Goal: Task Accomplishment & Management: Use online tool/utility

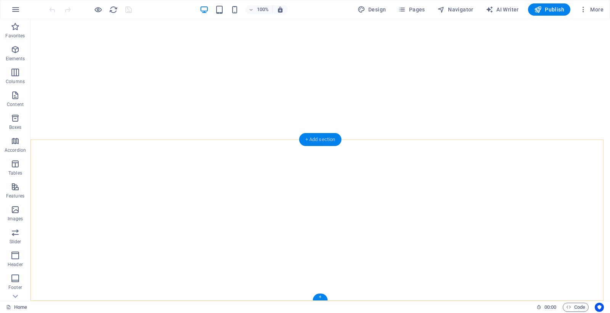
click at [327, 141] on div "+ Add section" at bounding box center [320, 139] width 42 height 13
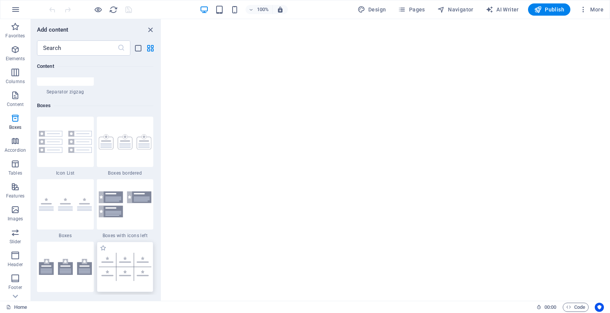
scroll to position [2137, 0]
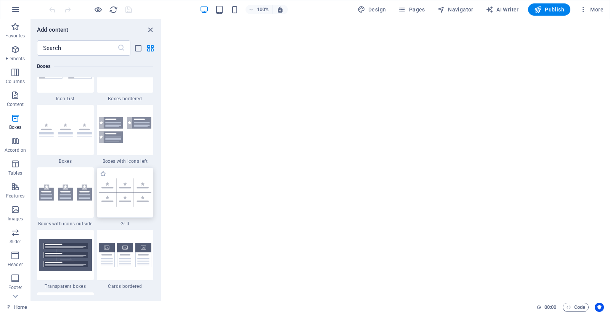
click at [125, 170] on div at bounding box center [125, 192] width 57 height 50
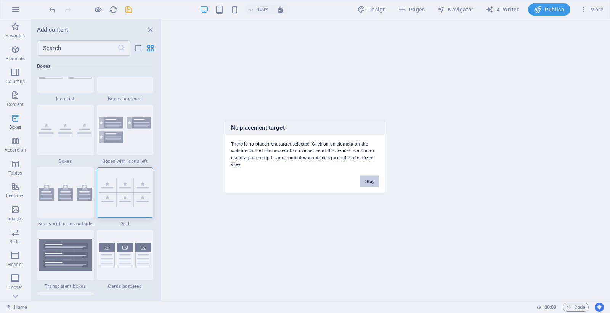
click at [367, 178] on button "Okay" at bounding box center [369, 180] width 19 height 11
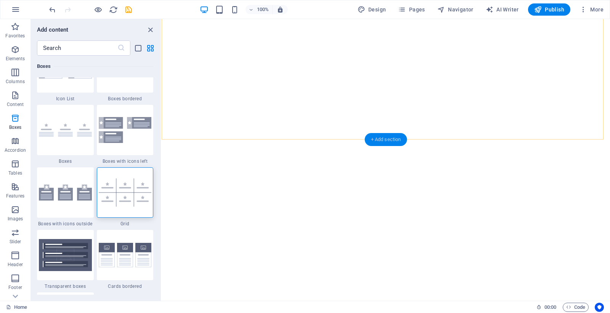
click at [380, 133] on div "+ Add section" at bounding box center [386, 139] width 42 height 13
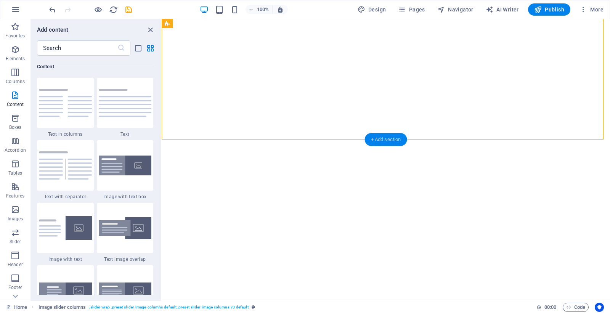
scroll to position [1333, 0]
click at [392, 141] on div "+ Add section" at bounding box center [386, 139] width 42 height 13
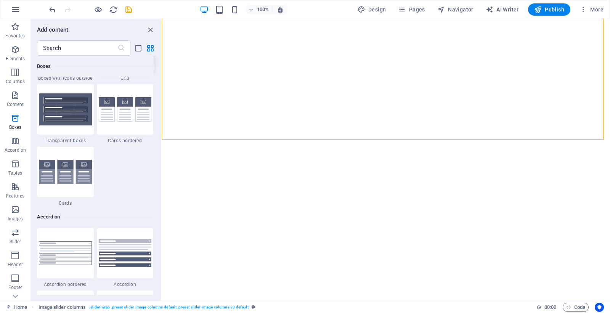
scroll to position [2137, 0]
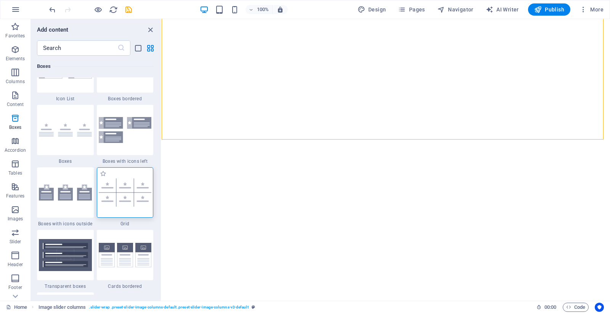
click at [124, 189] on img at bounding box center [125, 192] width 53 height 28
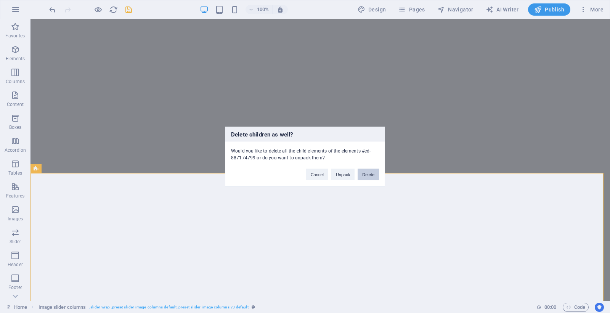
click at [370, 169] on button "Delete" at bounding box center [367, 173] width 21 height 11
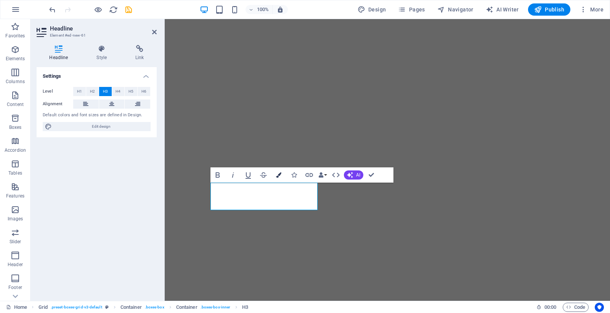
click at [277, 175] on icon "button" at bounding box center [278, 174] width 5 height 5
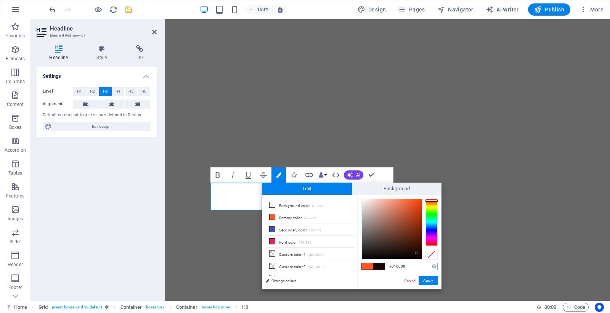
type input "#000000"
drag, startPoint x: 416, startPoint y: 253, endPoint x: 425, endPoint y: 263, distance: 13.0
click at [425, 263] on div "#000000 Supported formats #0852ed rgb(8, 82, 237) rgba(8, 82, 237, 90%) hsv(221…" at bounding box center [399, 297] width 84 height 205
click at [423, 279] on button "Apply" at bounding box center [427, 280] width 19 height 9
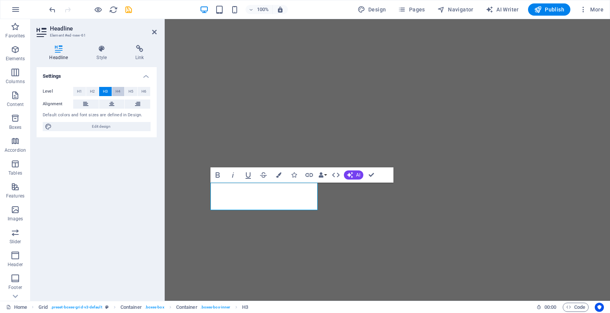
click at [116, 93] on span "H4" at bounding box center [117, 91] width 5 height 9
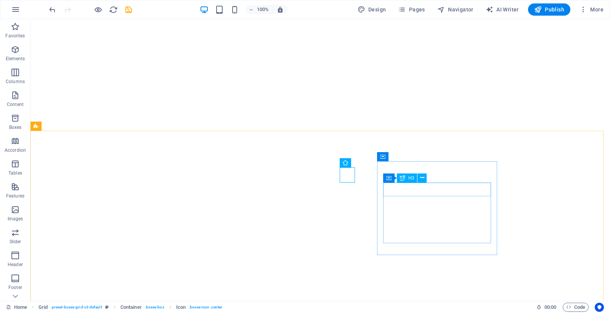
click at [431, 176] on div "Container H3" at bounding box center [407, 178] width 48 height 10
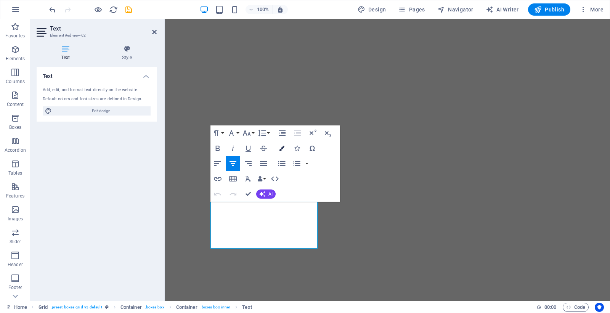
click at [284, 149] on icon "button" at bounding box center [281, 148] width 5 height 5
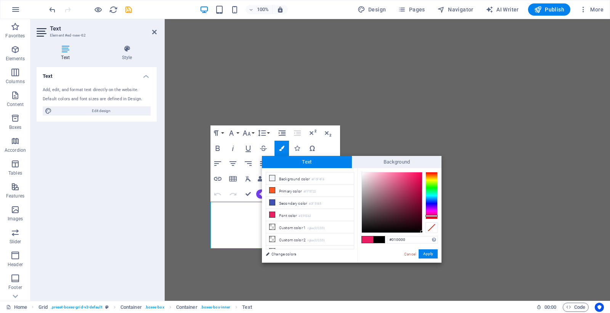
type input "#000000"
drag, startPoint x: 408, startPoint y: 222, endPoint x: 421, endPoint y: 234, distance: 17.0
click at [421, 234] on div "#000000 Supported formats #0852ed rgb(8, 82, 237) rgba(8, 82, 237, 90%) hsv(221…" at bounding box center [399, 270] width 84 height 205
click at [432, 252] on button "Apply" at bounding box center [427, 253] width 19 height 9
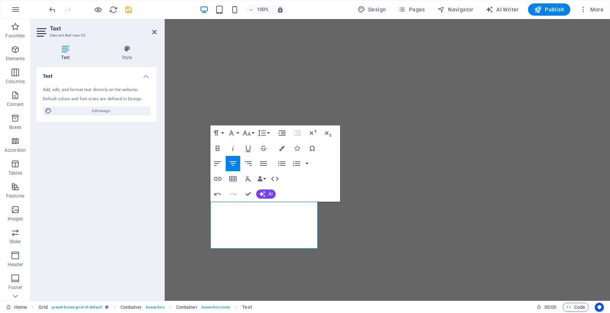
click at [407, 212] on div "H3 Cards Container Container Image Image Container Container Image Container Te…" at bounding box center [387, 160] width 445 height 282
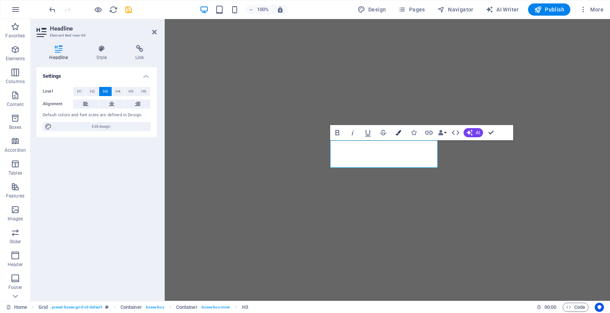
click at [397, 133] on icon "button" at bounding box center [398, 132] width 5 height 5
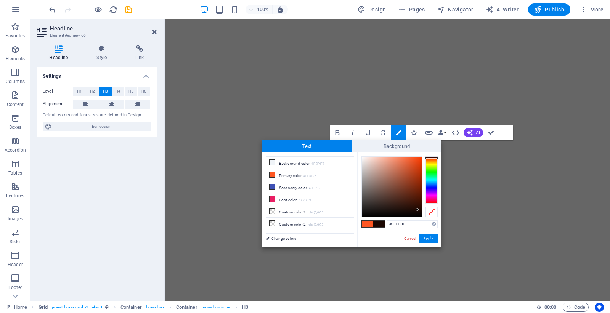
type input "#000000"
drag, startPoint x: 417, startPoint y: 210, endPoint x: 422, endPoint y: 220, distance: 11.3
click at [422, 220] on div "#000000 Supported formats #0852ed rgb(8, 82, 237) rgba(8, 82, 237, 90%) hsv(221…" at bounding box center [399, 254] width 84 height 205
click at [429, 238] on button "Apply" at bounding box center [427, 238] width 19 height 9
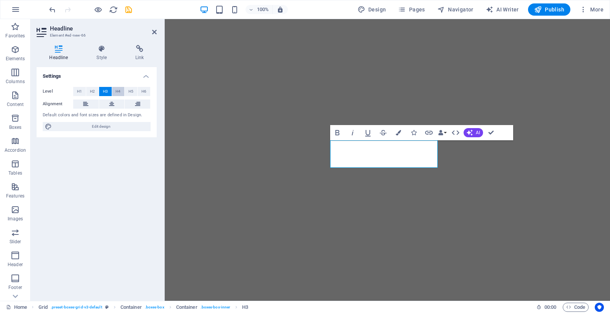
click at [116, 90] on span "H4" at bounding box center [117, 91] width 5 height 9
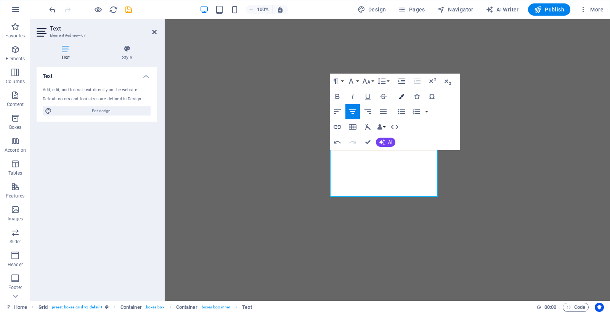
click at [399, 94] on icon "button" at bounding box center [401, 96] width 5 height 5
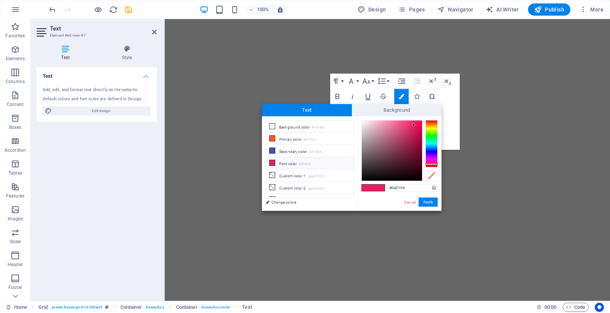
type input "#000000"
drag, startPoint x: 411, startPoint y: 170, endPoint x: 421, endPoint y: 182, distance: 15.7
click at [421, 182] on div "#000000 Supported formats #0852ed rgb(8, 82, 237) rgba(8, 82, 237, 90%) hsv(221…" at bounding box center [399, 218] width 84 height 205
click at [434, 203] on button "Apply" at bounding box center [427, 201] width 19 height 9
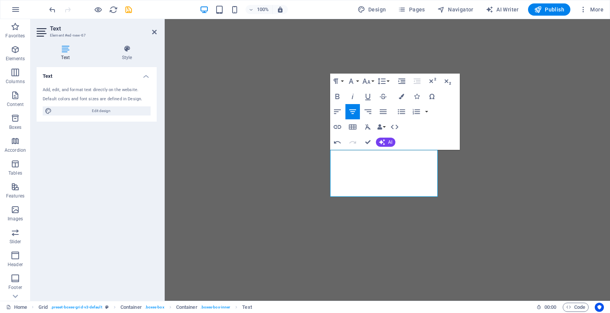
click at [495, 171] on div "H3 Cards Container Container Image Image Container Container Image Container Te…" at bounding box center [387, 160] width 445 height 282
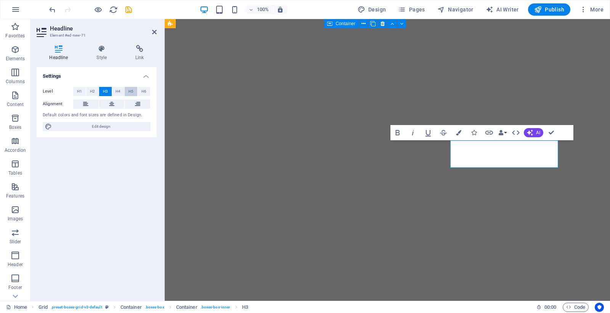
click at [117, 90] on span "H4" at bounding box center [117, 91] width 5 height 9
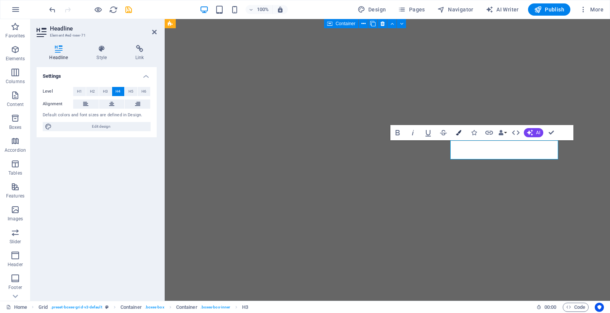
click at [460, 133] on icon "button" at bounding box center [458, 132] width 5 height 5
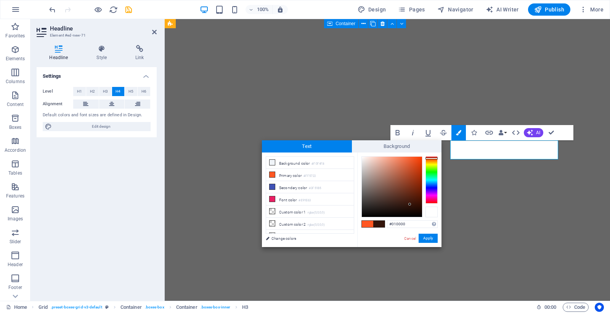
type input "#000000"
drag, startPoint x: 408, startPoint y: 202, endPoint x: 425, endPoint y: 218, distance: 23.2
click at [425, 218] on div "#000000 Supported formats #0852ed rgb(8, 82, 237) rgba(8, 82, 237, 90%) hsv(221…" at bounding box center [399, 254] width 84 height 205
click at [427, 234] on button "Apply" at bounding box center [427, 238] width 19 height 9
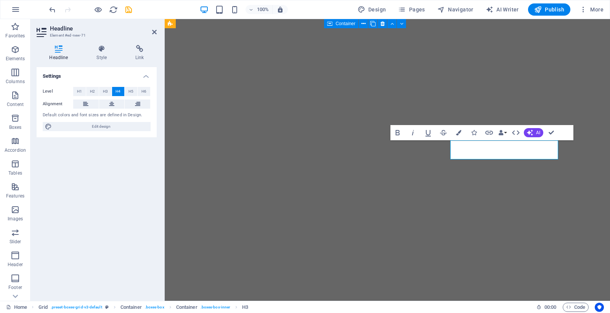
click at [518, 153] on div "H3 Cards Container Container Image Image Container Container Image Container Te…" at bounding box center [387, 160] width 445 height 282
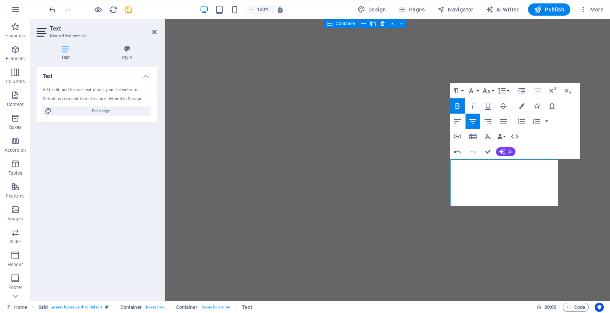
click at [455, 99] on button "Bold" at bounding box center [457, 105] width 14 height 15
click at [520, 104] on icon "button" at bounding box center [521, 105] width 5 height 5
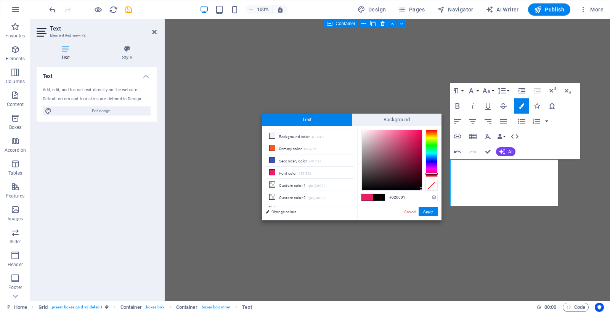
type input "#000000"
drag, startPoint x: 413, startPoint y: 178, endPoint x: 421, endPoint y: 191, distance: 15.2
click at [421, 191] on div "#000000 Supported formats #0852ed rgb(8, 82, 237) rgba(8, 82, 237, 90%) hsv(221…" at bounding box center [399, 228] width 84 height 205
click at [426, 208] on button "Apply" at bounding box center [427, 211] width 19 height 9
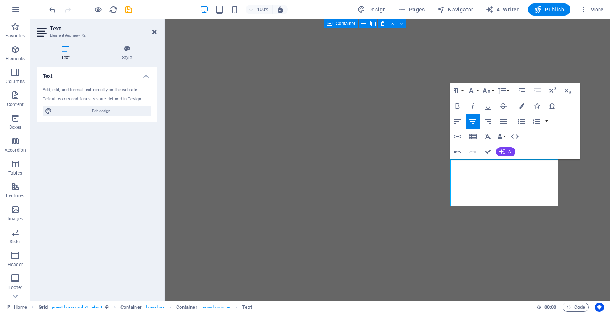
click at [579, 170] on div "H3 Cards Container Container Image Image Container Container Image Container Te…" at bounding box center [387, 160] width 445 height 282
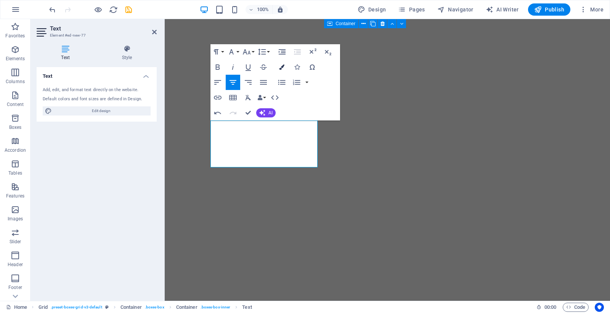
click at [279, 67] on icon "button" at bounding box center [281, 66] width 5 height 5
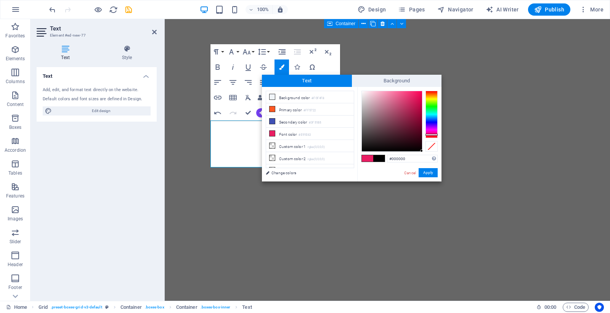
drag, startPoint x: 405, startPoint y: 144, endPoint x: 421, endPoint y: 152, distance: 18.1
click at [421, 152] on div "#000000 Supported formats #0852ed rgb(8, 82, 237) rgba(8, 82, 237, 90%) hsv(221…" at bounding box center [399, 189] width 84 height 205
click at [422, 172] on button "Apply" at bounding box center [427, 172] width 19 height 9
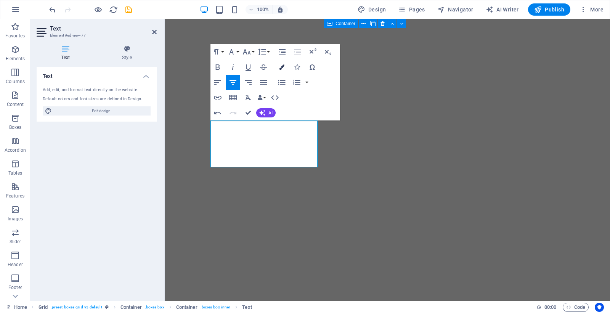
click at [277, 66] on button "Colors" at bounding box center [281, 66] width 14 height 15
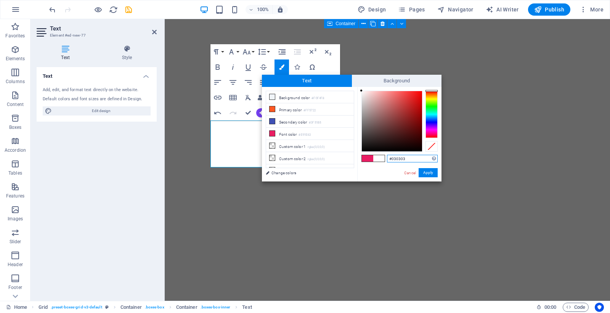
type input "#000000"
click at [423, 151] on div at bounding box center [399, 121] width 76 height 61
click at [435, 172] on button "Apply" at bounding box center [427, 172] width 19 height 9
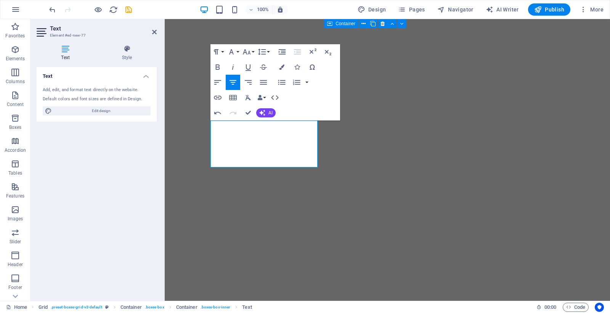
click at [350, 194] on div "H3 Cards Container Container Image Image Container Container Image Container Te…" at bounding box center [387, 160] width 445 height 282
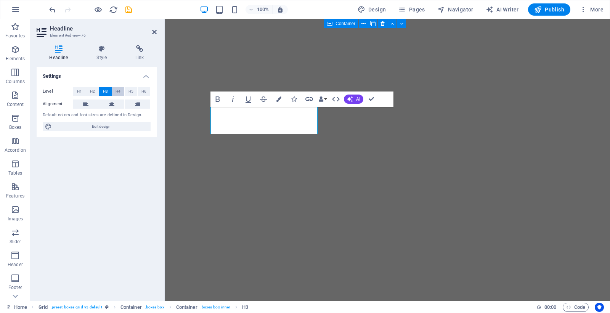
click at [117, 88] on span "H4" at bounding box center [117, 91] width 5 height 9
click at [275, 102] on button "Colors" at bounding box center [278, 98] width 14 height 15
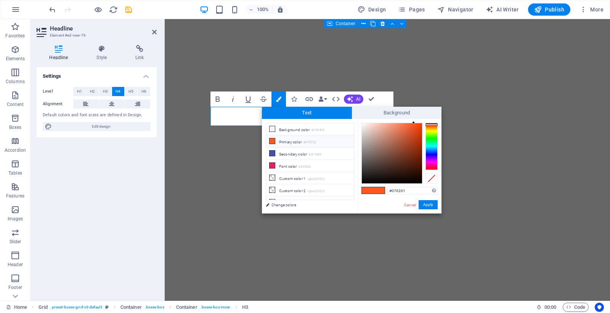
type input "#000000"
drag, startPoint x: 420, startPoint y: 185, endPoint x: 423, endPoint y: 187, distance: 4.1
click at [423, 187] on div "#000000 Supported formats #0852ed rgb(8, 82, 237) rgba(8, 82, 237, 90%) hsv(221…" at bounding box center [399, 221] width 84 height 205
click at [427, 202] on button "Apply" at bounding box center [427, 204] width 19 height 9
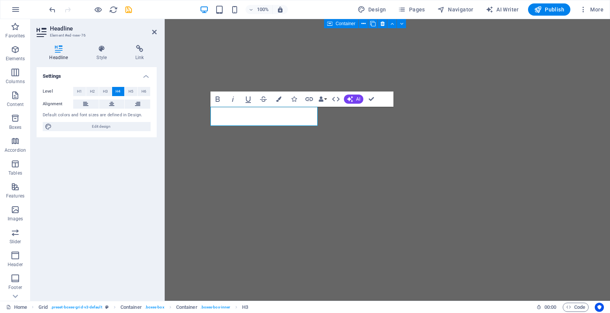
click at [496, 146] on div "H3 Cards Container Container Image Image Container Container Image Container Te…" at bounding box center [387, 160] width 445 height 282
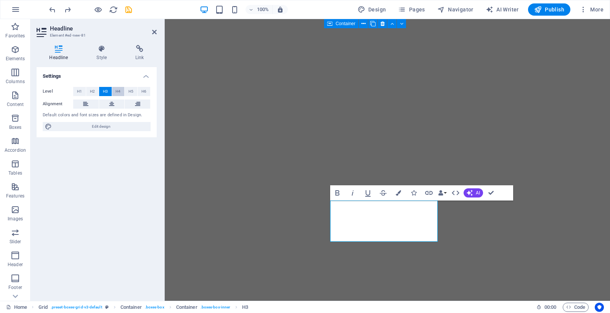
click at [114, 91] on button "H4" at bounding box center [118, 91] width 13 height 9
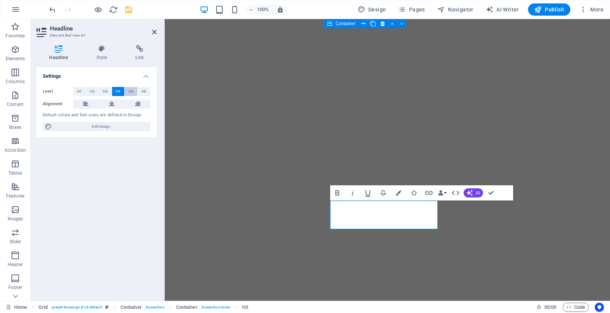
click at [127, 88] on button "H5" at bounding box center [131, 91] width 13 height 9
click at [397, 191] on icon "button" at bounding box center [398, 192] width 5 height 5
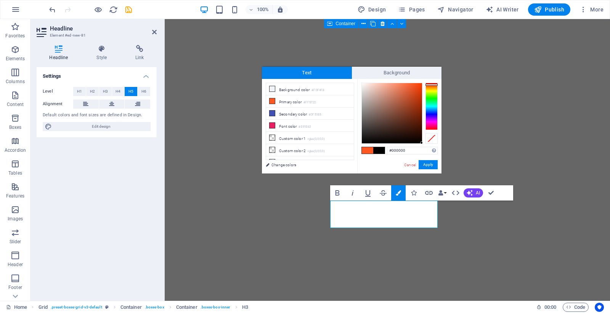
drag, startPoint x: 415, startPoint y: 133, endPoint x: 422, endPoint y: 145, distance: 13.7
click at [422, 145] on div "#000000 Supported formats #0852ed rgb(8, 82, 237) rgba(8, 82, 237, 90%) hsv(221…" at bounding box center [399, 181] width 84 height 205
click at [426, 164] on button "Apply" at bounding box center [427, 164] width 19 height 9
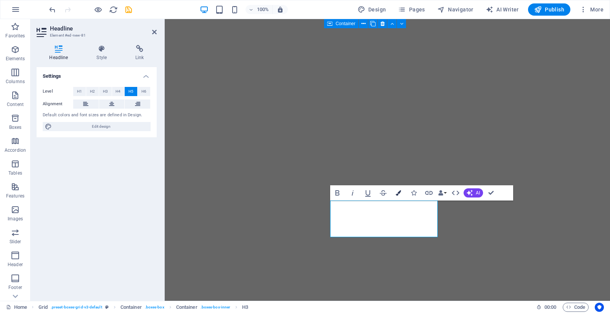
click at [397, 192] on icon "button" at bounding box center [398, 192] width 5 height 5
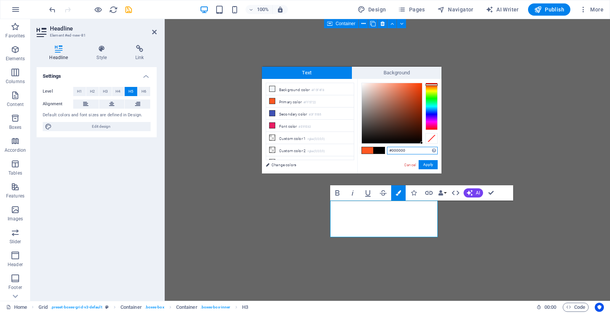
click at [424, 147] on input "#000000" at bounding box center [412, 151] width 51 height 8
click at [422, 145] on div "#000000 Supported formats #0852ed rgb(8, 82, 237) rgba(8, 82, 237, 90%) hsv(221…" at bounding box center [399, 181] width 84 height 205
click at [391, 221] on div "H3 Cards Container Container Image Image Container Container Image Container Te…" at bounding box center [387, 160] width 445 height 282
click at [418, 141] on div at bounding box center [392, 113] width 60 height 60
drag, startPoint x: 418, startPoint y: 142, endPoint x: 423, endPoint y: 147, distance: 7.0
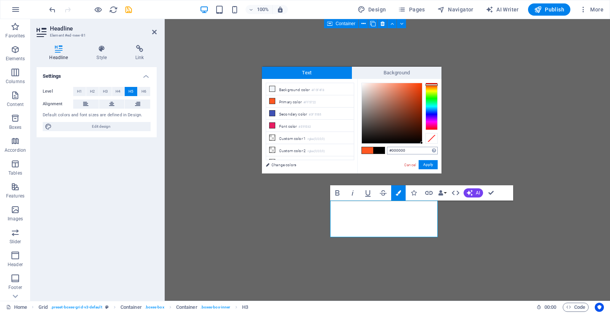
click at [423, 147] on div "#000000 Supported formats #0852ed rgb(8, 82, 237) rgba(8, 82, 237, 90%) hsv(221…" at bounding box center [399, 181] width 84 height 205
click at [424, 144] on div "#000000 Supported formats #0852ed rgb(8, 82, 237) rgba(8, 82, 237, 90%) hsv(221…" at bounding box center [399, 181] width 84 height 205
click at [431, 168] on button "Apply" at bounding box center [427, 164] width 19 height 9
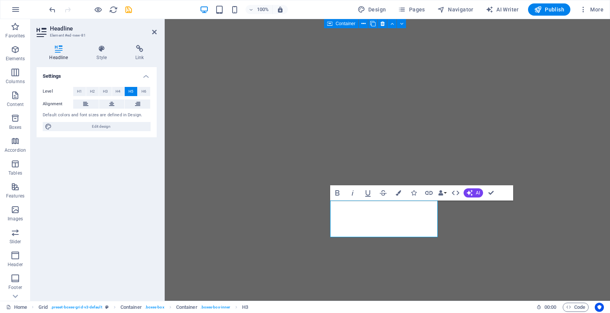
click at [387, 218] on div "H3 Cards Container Container Image Image Container Container Image Container Te…" at bounding box center [387, 160] width 445 height 282
click at [402, 189] on button "Colors" at bounding box center [398, 192] width 14 height 15
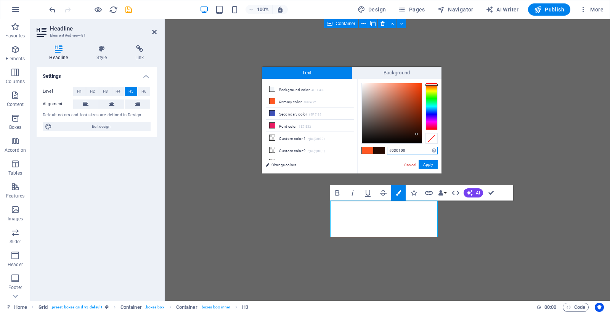
type input "#000000"
drag, startPoint x: 417, startPoint y: 134, endPoint x: 422, endPoint y: 144, distance: 11.6
click at [421, 144] on div "#000000 Supported formats #0852ed rgb(8, 82, 237) rgba(8, 82, 237, 90%) hsv(221…" at bounding box center [399, 181] width 84 height 205
click at [428, 165] on button "Apply" at bounding box center [427, 164] width 19 height 9
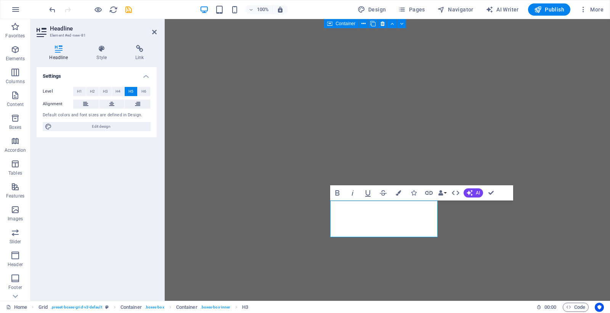
click at [348, 211] on div "H3 Cards Container Container Image Image Container Container Image Container Te…" at bounding box center [387, 160] width 445 height 282
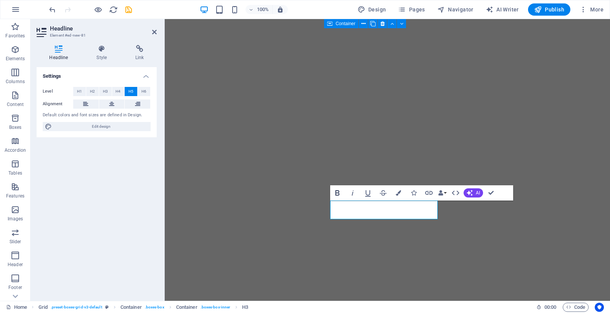
click at [337, 195] on icon "button" at bounding box center [337, 192] width 4 height 5
click at [119, 90] on span "H4" at bounding box center [117, 91] width 5 height 9
click at [399, 189] on button "Colors" at bounding box center [398, 192] width 14 height 15
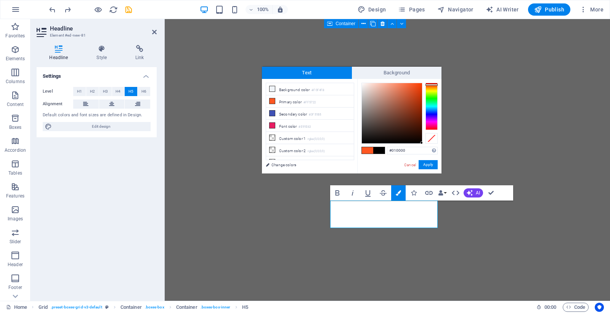
type input "#000000"
click at [423, 144] on div "#000000 Supported formats #0852ed rgb(8, 82, 237) rgba(8, 82, 237, 90%) hsv(221…" at bounding box center [399, 181] width 84 height 205
drag, startPoint x: 428, startPoint y: 165, endPoint x: 461, endPoint y: 178, distance: 35.7
click at [428, 165] on button "Apply" at bounding box center [427, 164] width 19 height 9
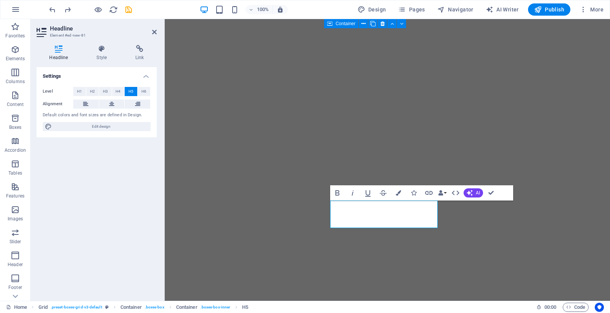
click at [545, 242] on div "H3 Cards Container Container Image Image Container Container Image Container Te…" at bounding box center [387, 160] width 445 height 282
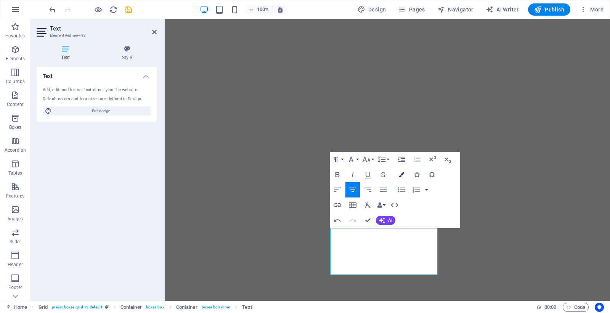
click at [399, 170] on button "Colors" at bounding box center [401, 174] width 14 height 15
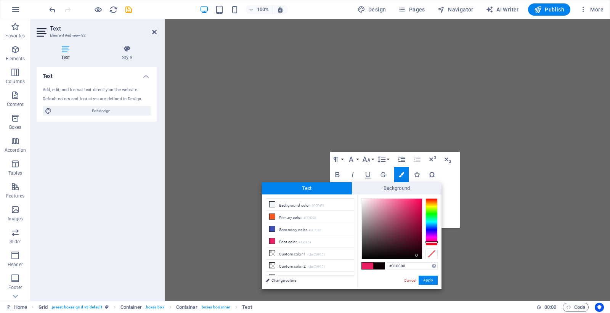
type input "#000000"
drag, startPoint x: 406, startPoint y: 245, endPoint x: 421, endPoint y: 260, distance: 21.3
click at [421, 260] on div "#000000 Supported formats #0852ed rgb(8, 82, 237) rgba(8, 82, 237, 90%) hsv(221…" at bounding box center [399, 296] width 84 height 205
click at [431, 267] on input "#000000" at bounding box center [412, 266] width 51 height 8
click at [428, 282] on button "Apply" at bounding box center [427, 280] width 19 height 9
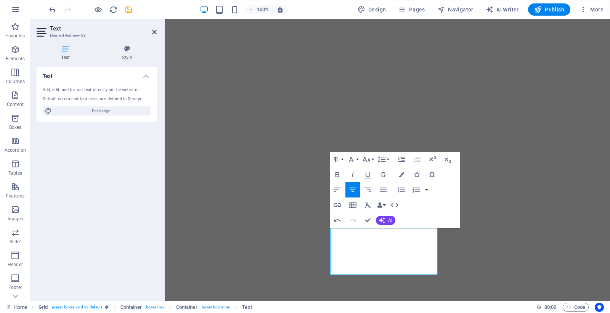
click at [494, 234] on div "H3 Cards Container Container Image Image Container Container Image Container Te…" at bounding box center [387, 160] width 445 height 282
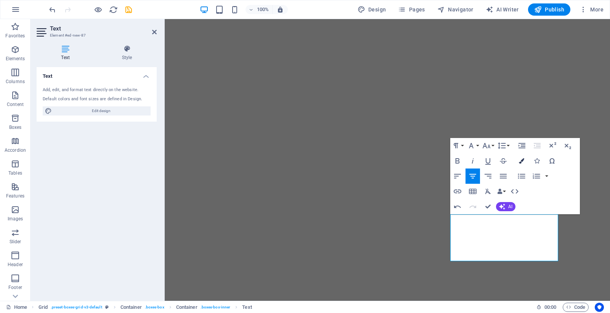
click at [520, 155] on button "Colors" at bounding box center [521, 160] width 14 height 15
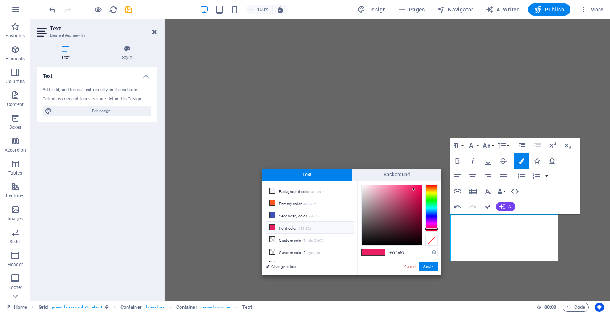
type input "#0c0004"
click at [419, 242] on div at bounding box center [392, 215] width 60 height 60
click at [419, 242] on div at bounding box center [419, 241] width 3 height 3
click at [426, 268] on button "Apply" at bounding box center [427, 266] width 19 height 9
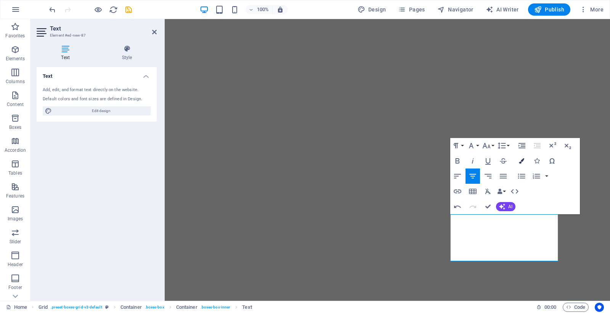
click at [526, 163] on button "Colors" at bounding box center [521, 160] width 14 height 15
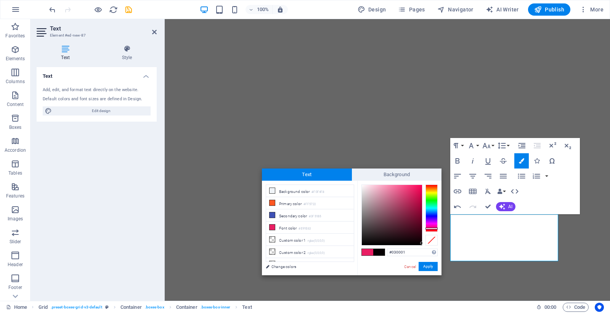
type input "#000000"
drag, startPoint x: 416, startPoint y: 239, endPoint x: 425, endPoint y: 248, distance: 12.7
click at [425, 248] on div "#000000 Supported formats #0852ed rgb(8, 82, 237) rgba(8, 82, 237, 90%) hsv(221…" at bounding box center [399, 283] width 84 height 205
click at [425, 269] on button "Apply" at bounding box center [427, 266] width 19 height 9
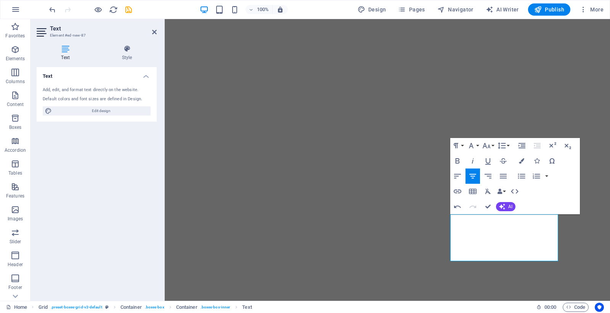
click at [585, 235] on div "H3 Cards Container Container Image Image Container Container Image Container Te…" at bounding box center [387, 160] width 445 height 282
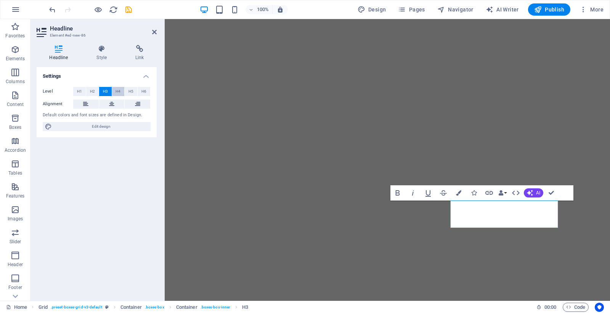
click at [115, 90] on button "H4" at bounding box center [118, 91] width 13 height 9
click at [460, 193] on icon "button" at bounding box center [458, 192] width 5 height 5
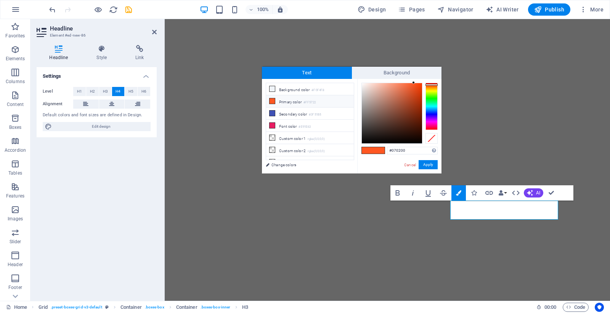
click at [420, 141] on div at bounding box center [392, 113] width 60 height 60
type input "#060100"
click at [420, 141] on div at bounding box center [420, 141] width 3 height 3
click at [429, 165] on button "Apply" at bounding box center [427, 164] width 19 height 9
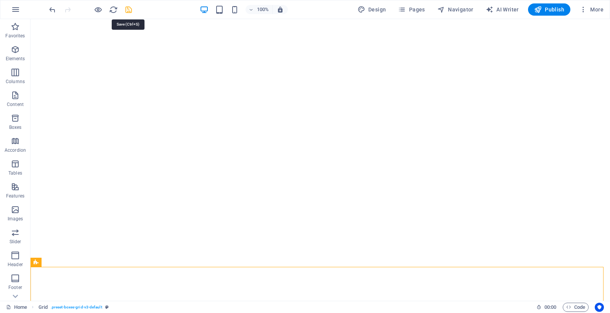
click at [127, 9] on icon "save" at bounding box center [128, 9] width 9 height 9
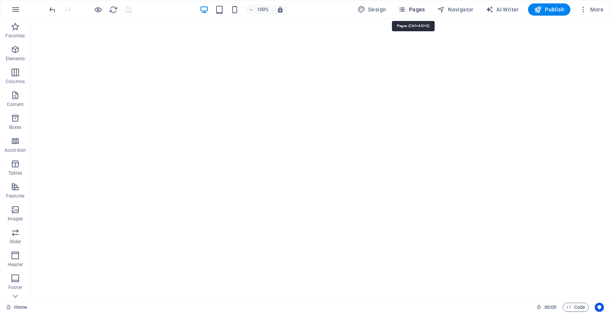
click at [416, 10] on span "Pages" at bounding box center [411, 10] width 27 height 8
